Goal: Task Accomplishment & Management: Manage account settings

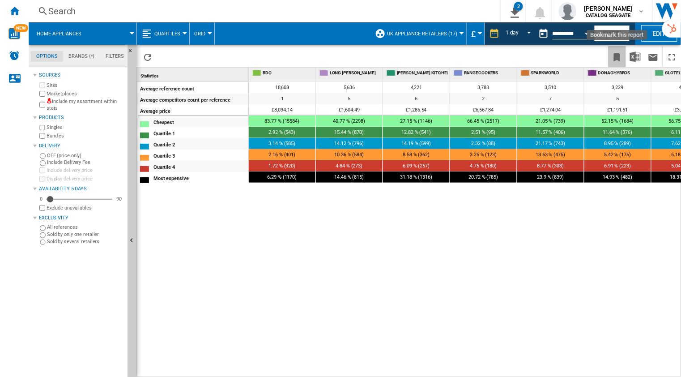
click at [615, 56] on ng-md-icon "Bookmark this report" at bounding box center [617, 57] width 11 height 11
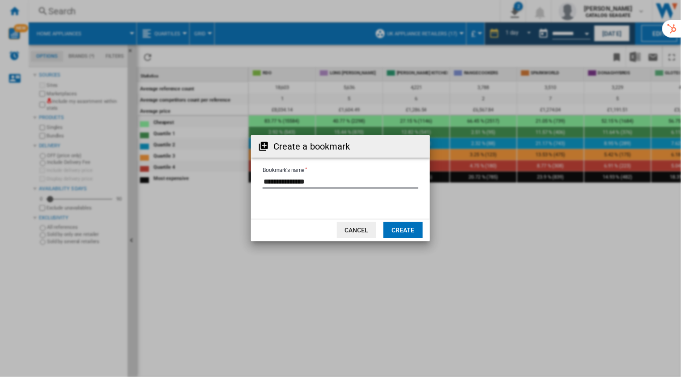
click at [364, 184] on input "Bookmark's name" at bounding box center [341, 181] width 156 height 13
type input "**********"
click at [403, 233] on button "Create" at bounding box center [402, 230] width 39 height 16
